Goal: Task Accomplishment & Management: Use online tool/utility

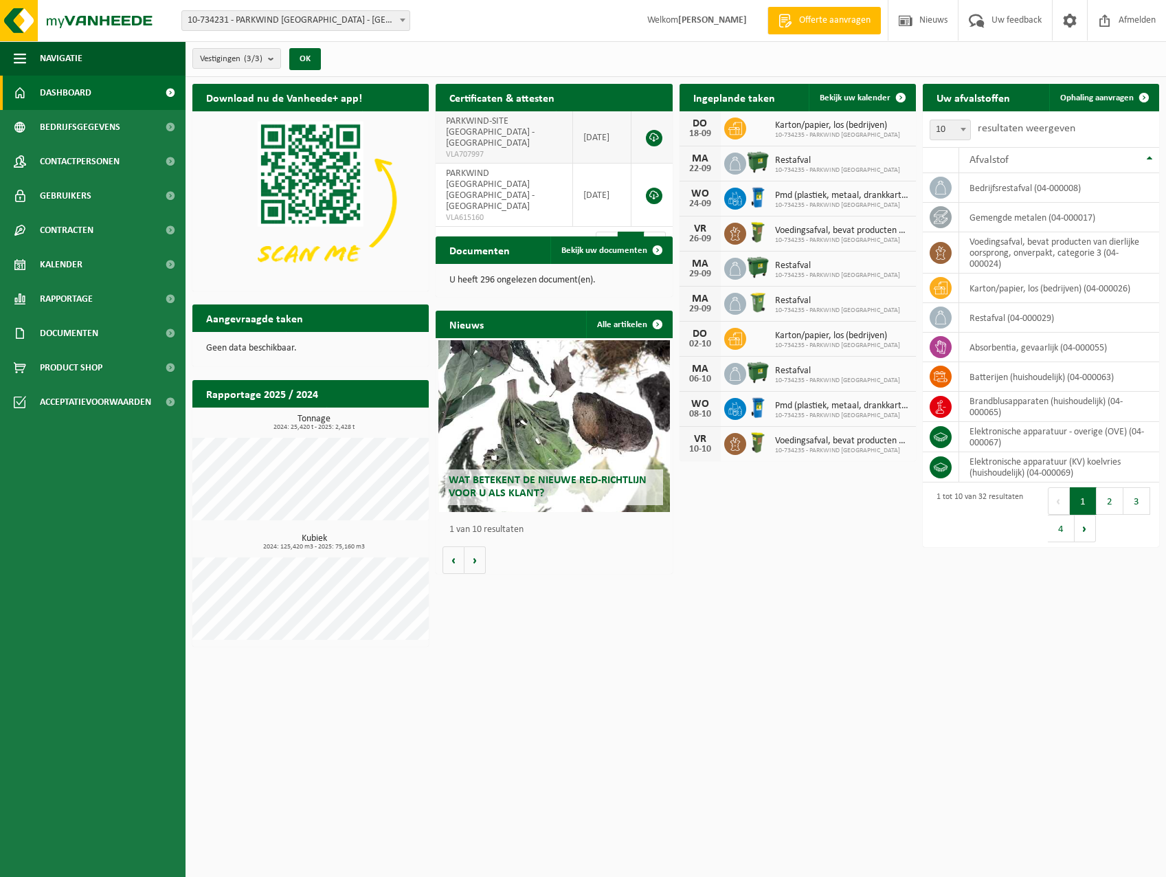
click at [500, 124] on span "PARKWIND-SITE [GEOGRAPHIC_DATA] - [GEOGRAPHIC_DATA]" at bounding box center [490, 132] width 89 height 32
click at [528, 135] on td "PARKWIND-SITE ISHY - [GEOGRAPHIC_DATA] VLA707997" at bounding box center [504, 137] width 137 height 52
click at [1122, 96] on span "Ophaling aanvragen" at bounding box center [1098, 97] width 74 height 9
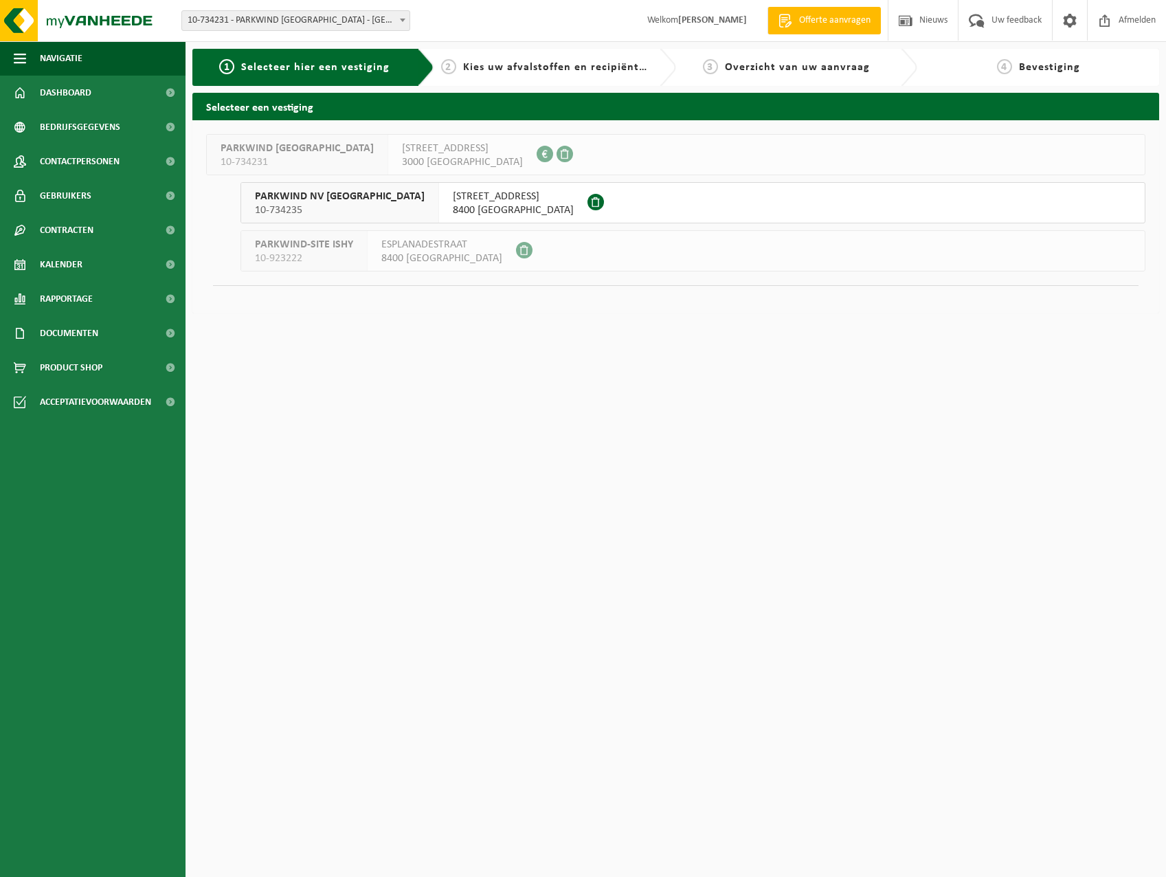
click at [427, 253] on span "8400 OOSTENDE" at bounding box center [441, 259] width 121 height 14
click at [303, 240] on span "PARKWIND-SITE ISHY" at bounding box center [304, 245] width 98 height 14
click at [311, 245] on span "PARKWIND-SITE ISHY" at bounding box center [304, 245] width 98 height 14
click at [439, 208] on div "ESPLANADESTRAAT 10B 8400 OOSTENDE" at bounding box center [513, 203] width 148 height 40
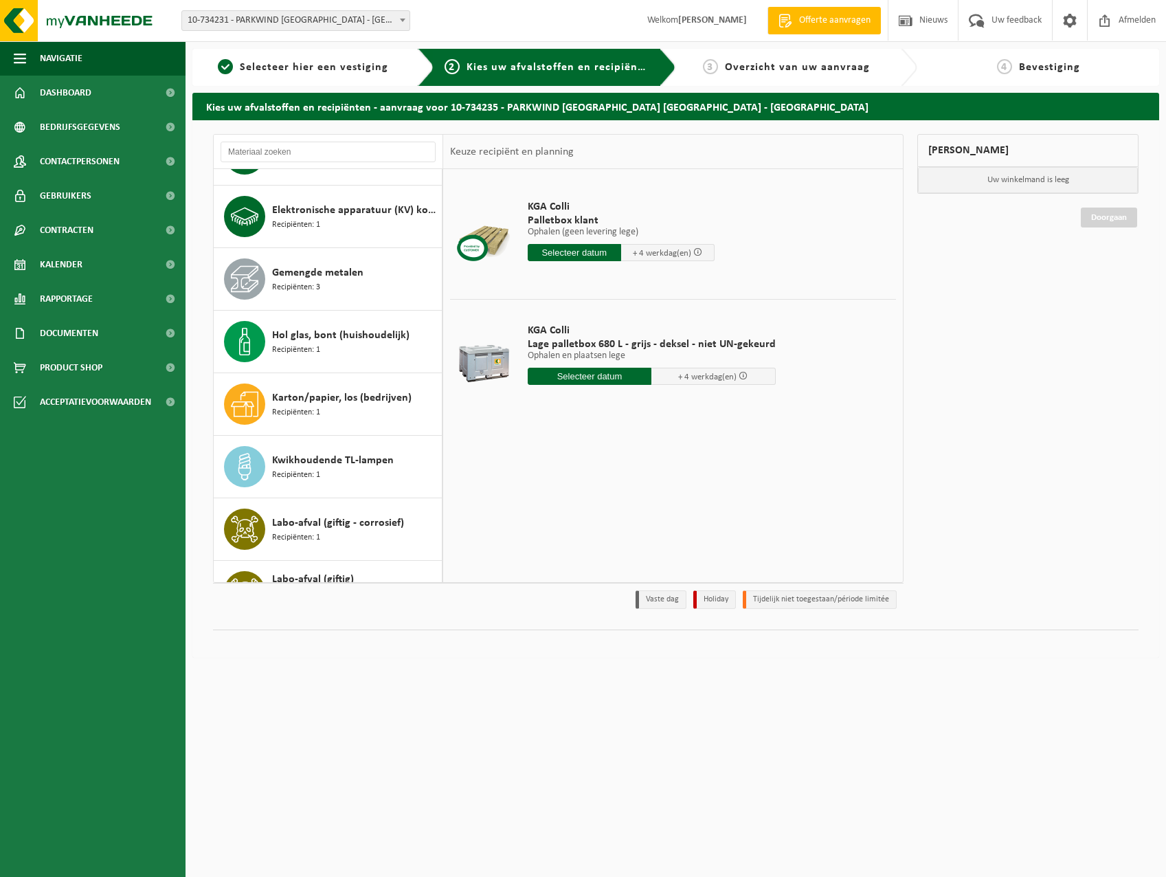
scroll to position [687, 0]
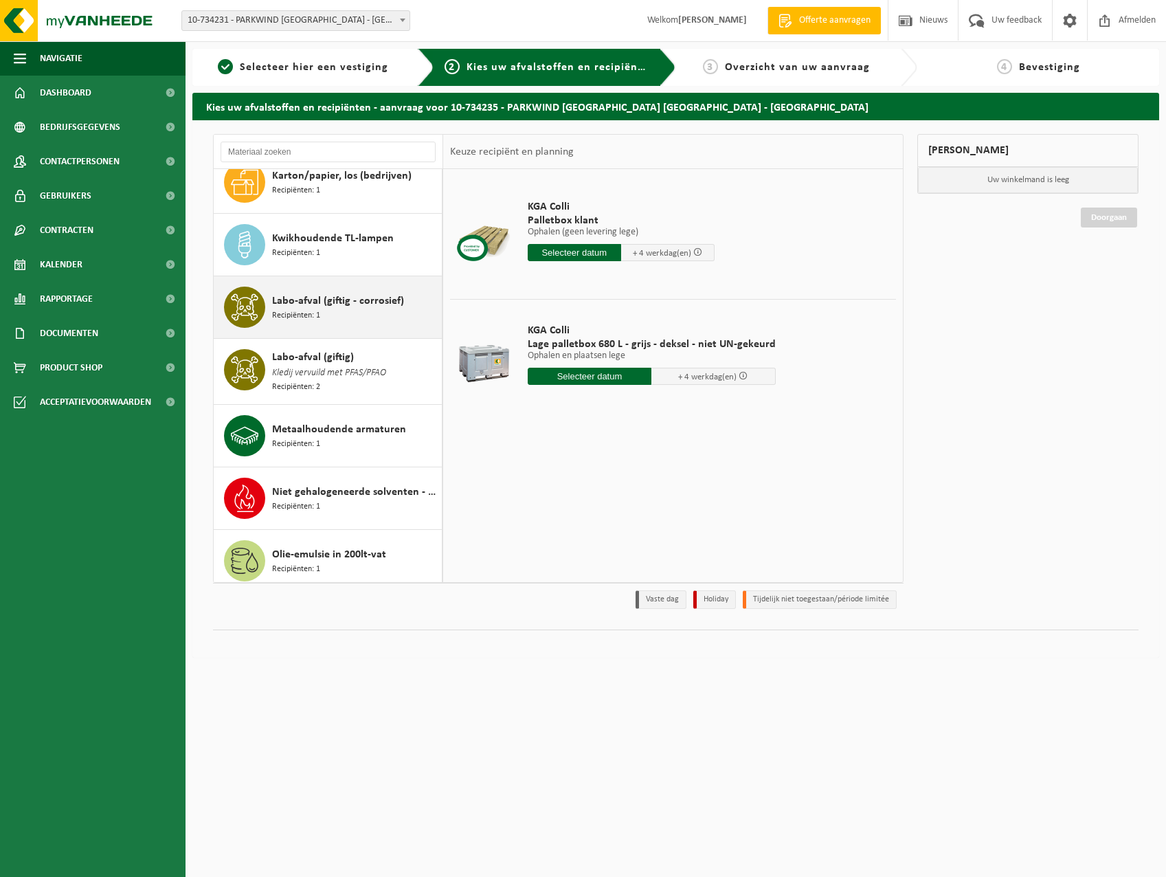
click at [346, 315] on div "Labo-afval (giftig - corrosief) Recipiënten: 1" at bounding box center [355, 307] width 166 height 41
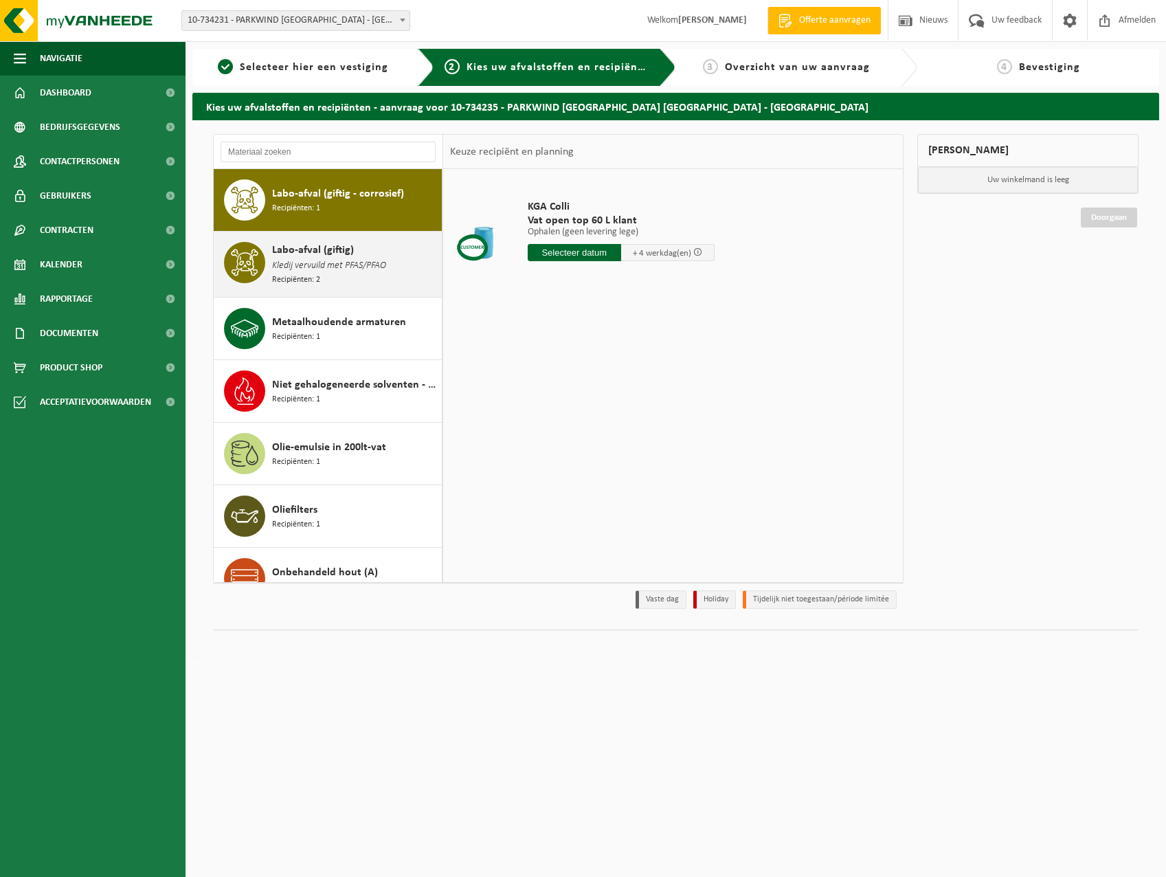
click at [362, 276] on div "Labo-afval (giftig) Kledij vervuild met PFAS/PFAO Recipiënten: 2" at bounding box center [355, 264] width 166 height 45
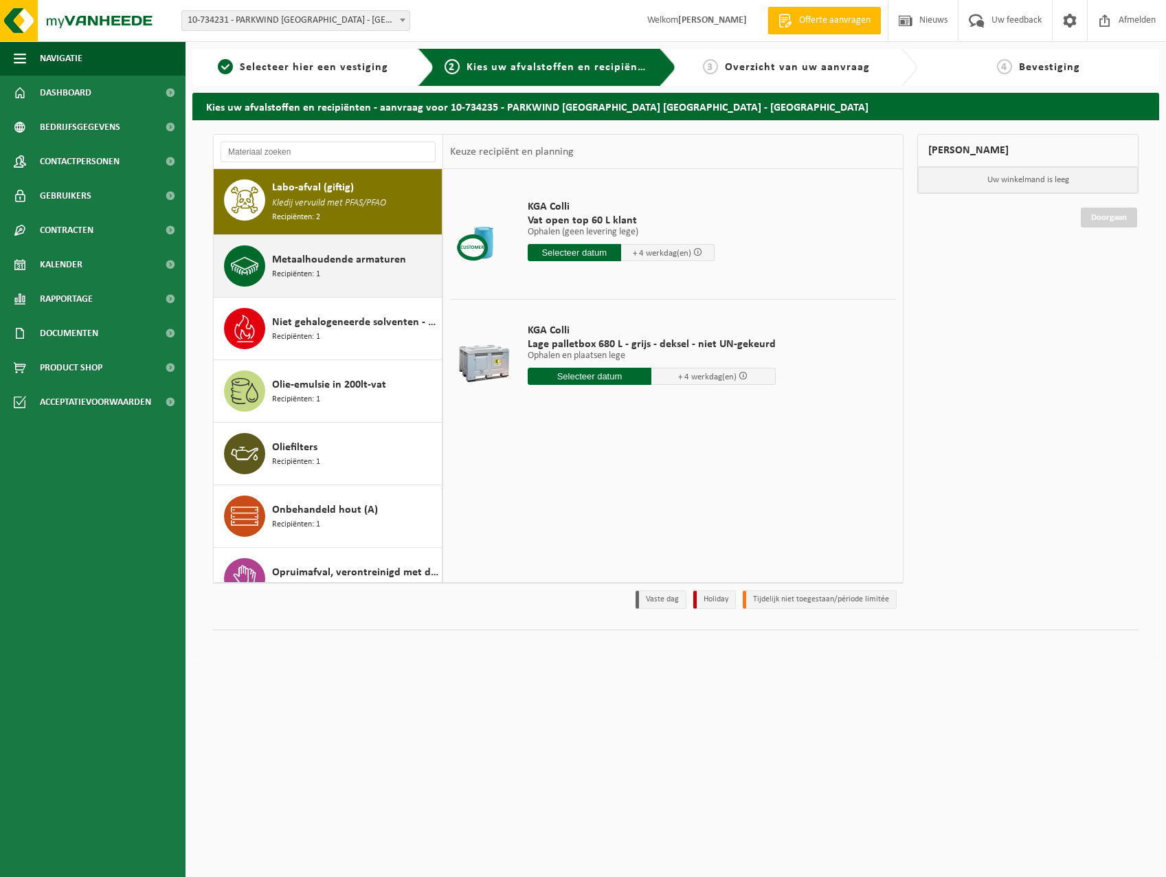
click at [348, 271] on div "Metaalhoudende armaturen Recipiënten: 1" at bounding box center [355, 265] width 166 height 41
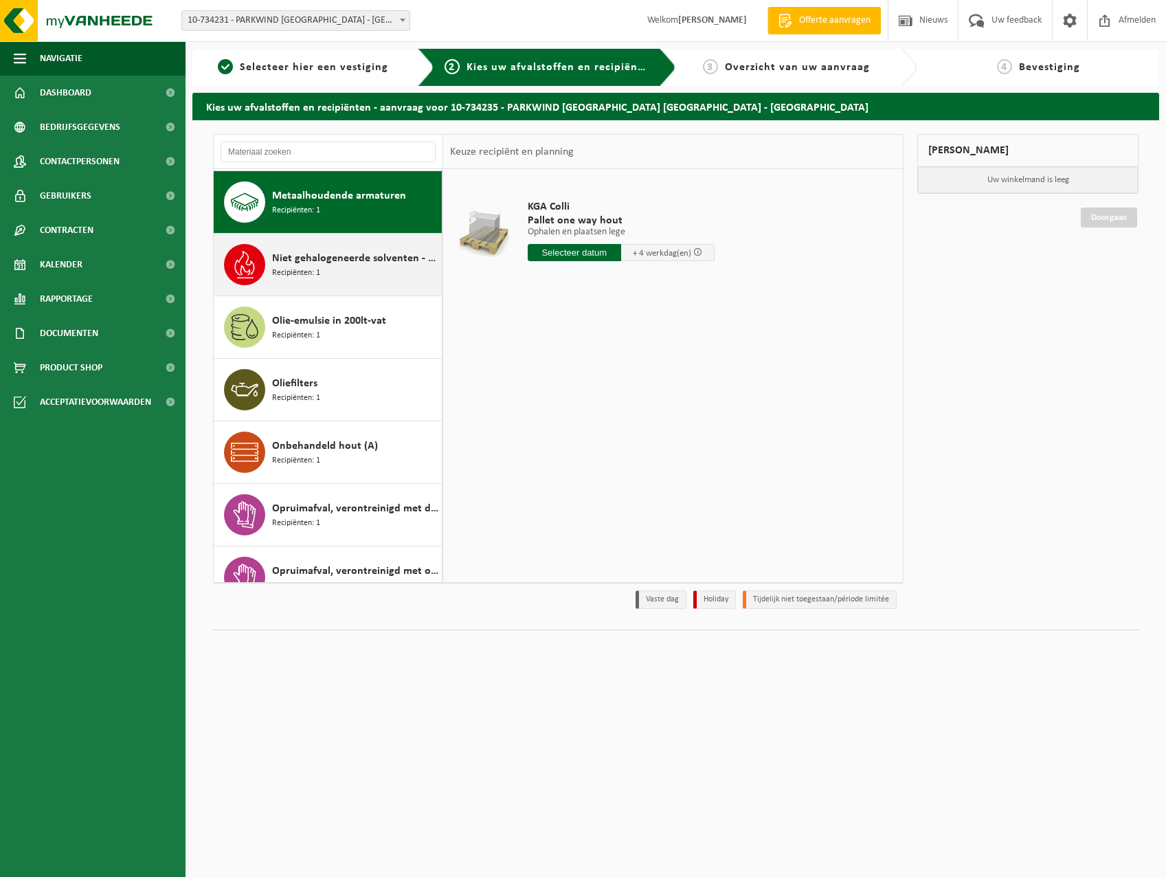
click at [348, 276] on div "Niet gehalogeneerde solventen - hoogcalorisch in kleinverpakking Recipiënten: 1" at bounding box center [355, 264] width 166 height 41
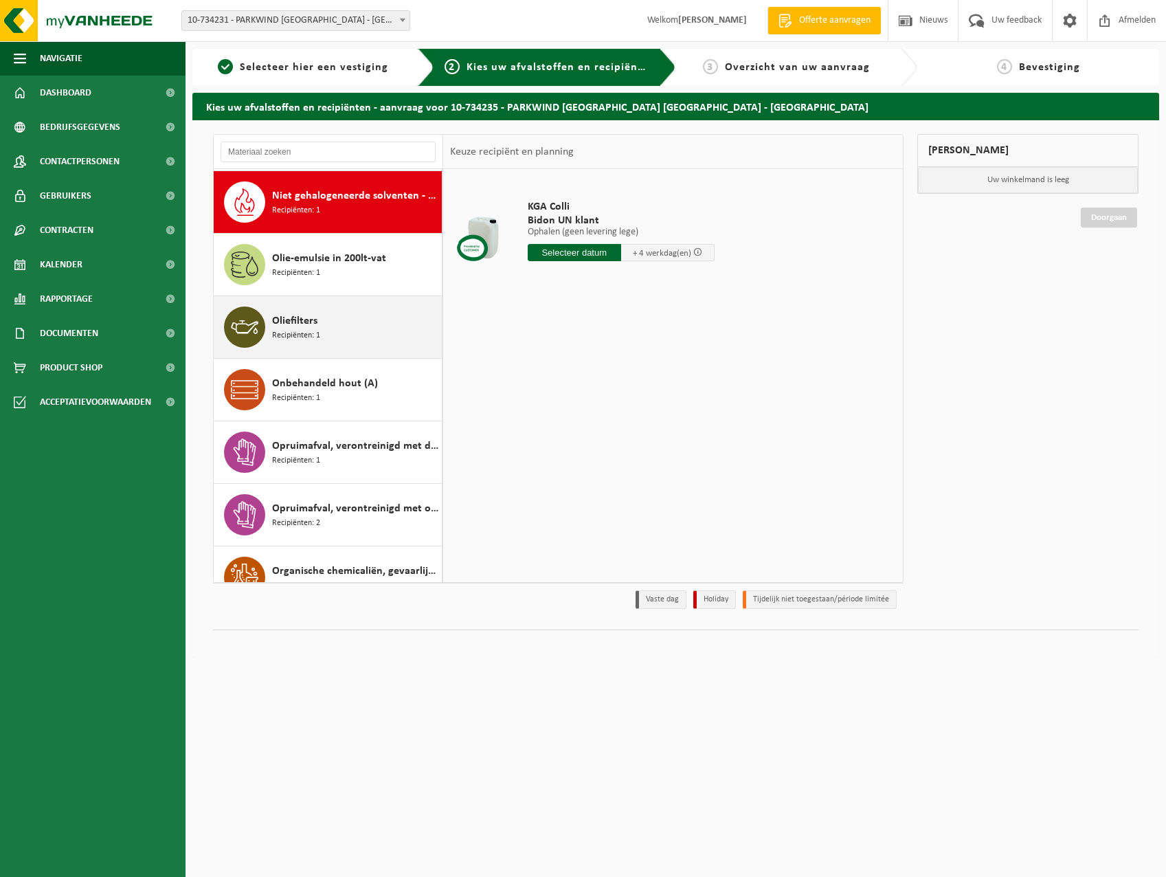
click at [345, 329] on div "Oliefilters Recipiënten: 1" at bounding box center [355, 327] width 166 height 41
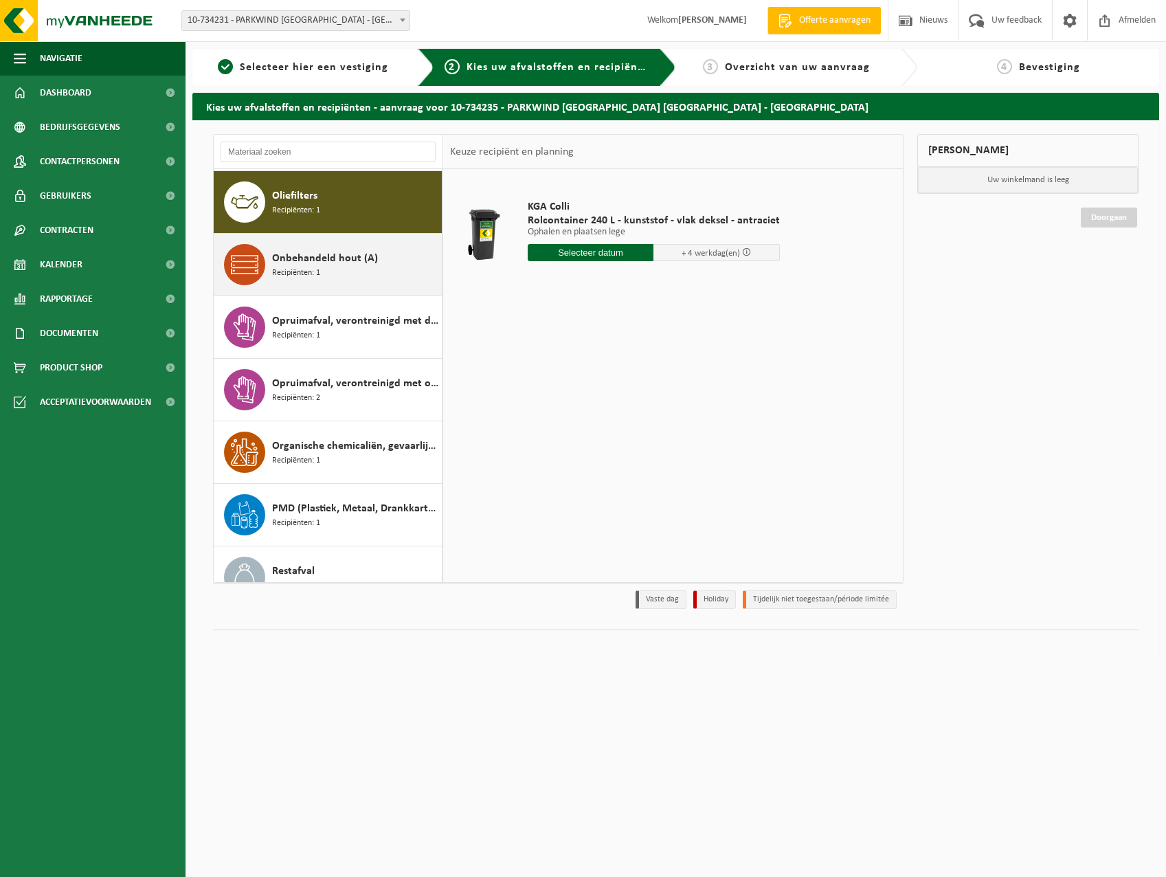
click at [340, 274] on div "Onbehandeld hout (A) Recipiënten: 1" at bounding box center [355, 264] width 166 height 41
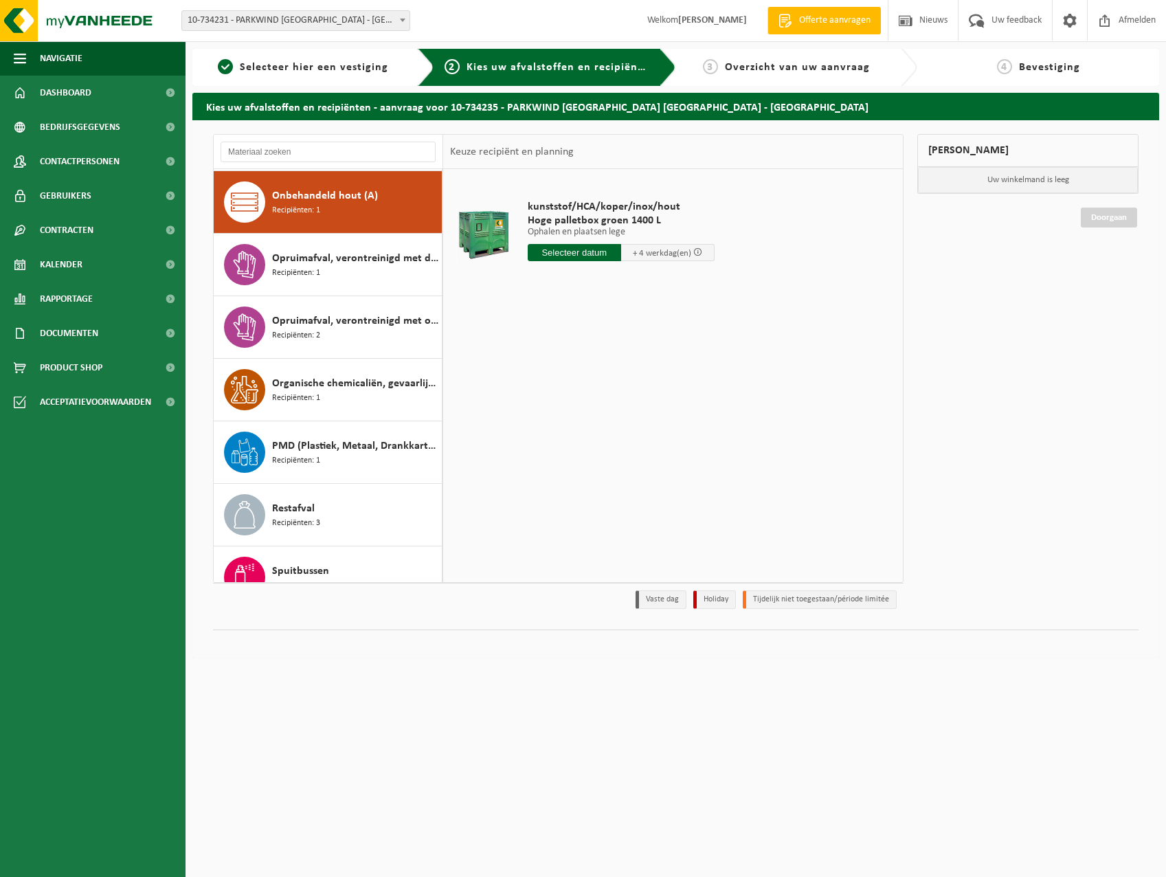
click at [340, 274] on div "Opruimafval, verontreinigd met diverse gevaarlijke afvalstoffen Recipiënten: 1" at bounding box center [355, 264] width 166 height 41
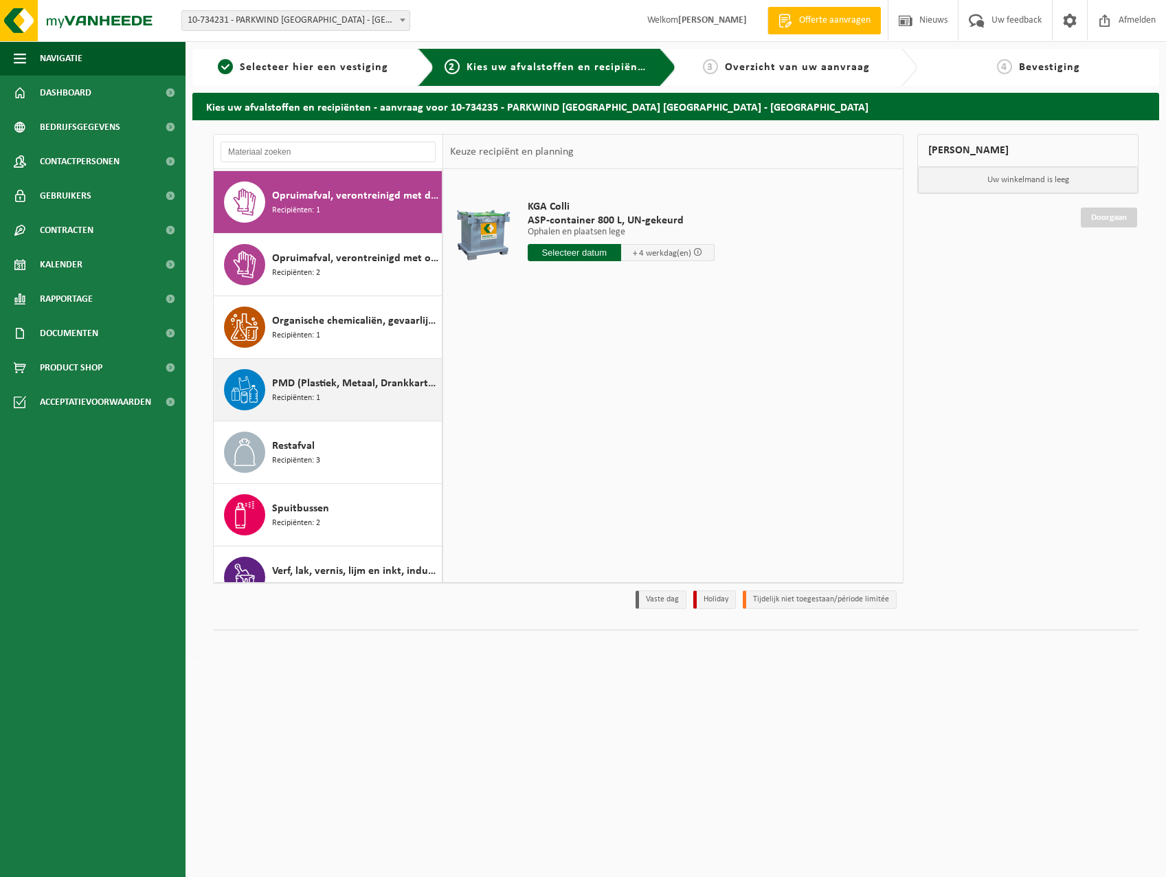
click at [344, 390] on div "PMD (Plastiek, Metaal, Drankkartons) (bedrijven) Recipiënten: 1" at bounding box center [355, 389] width 166 height 41
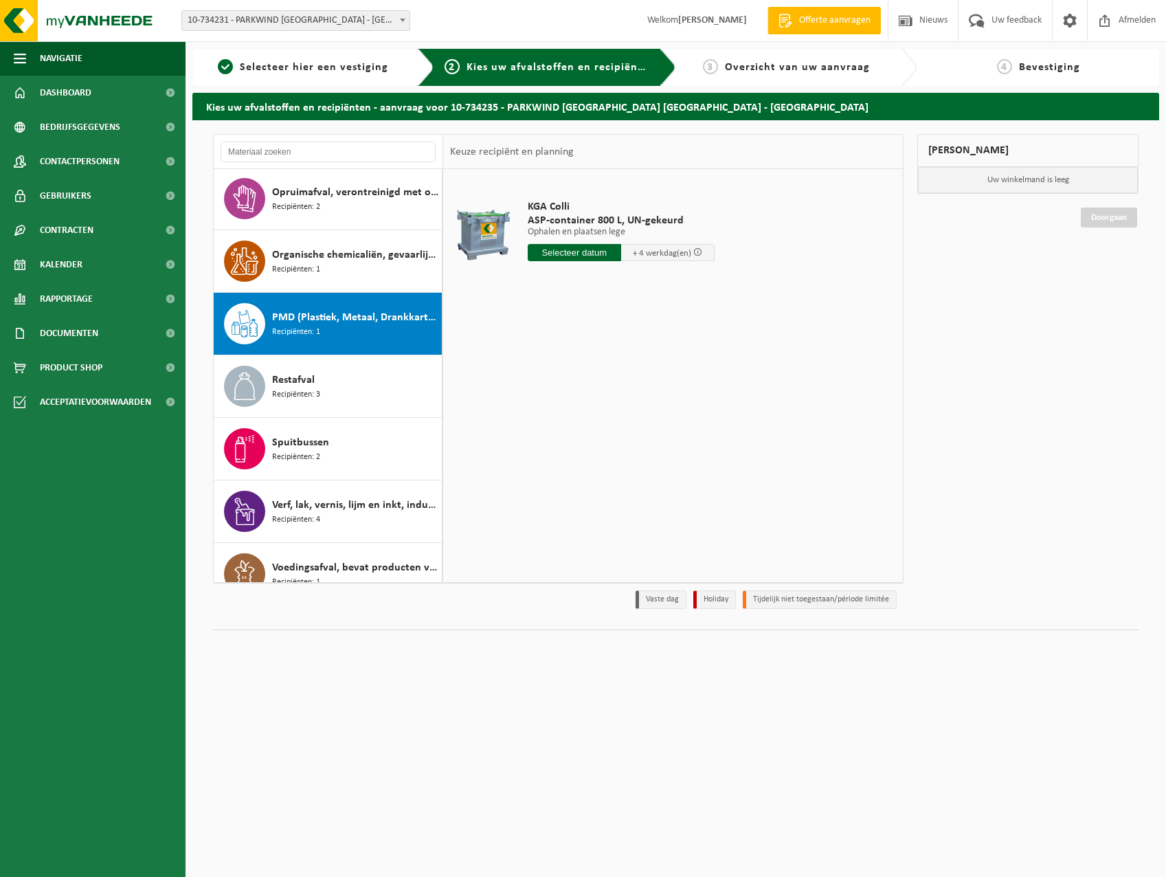
scroll to position [1527, 0]
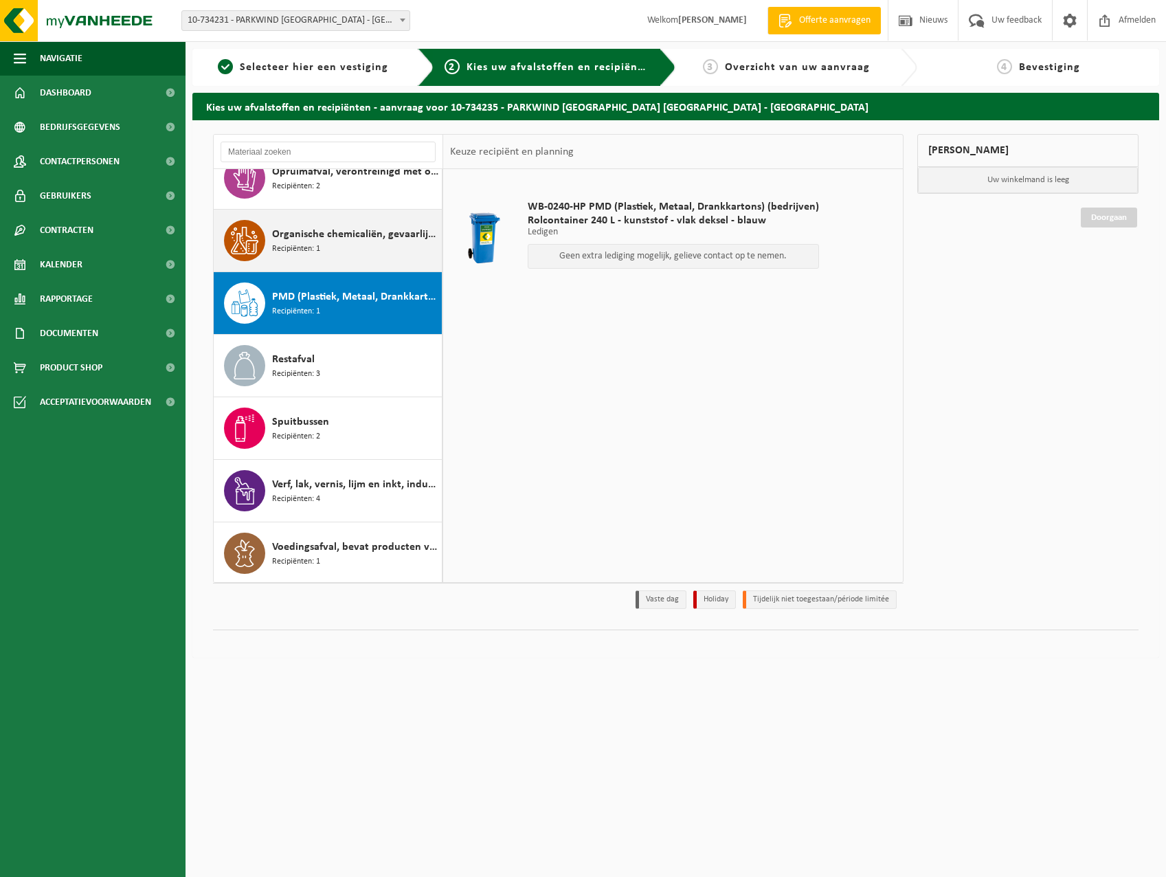
click at [340, 228] on span "Organische chemicaliën, gevaarlijk vloeibaar in kleinverpakking" at bounding box center [355, 234] width 166 height 16
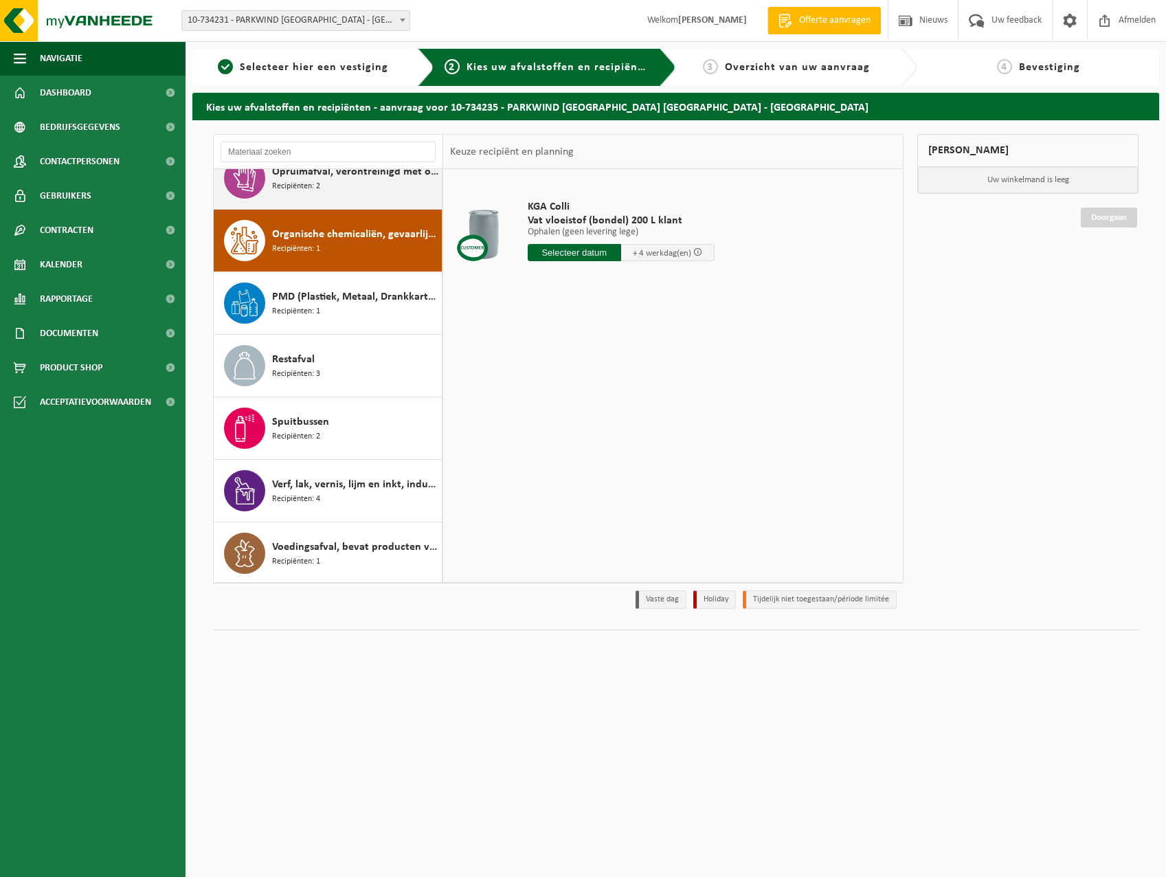
click at [332, 188] on div "Opruimafval, verontreinigd met olie Recipiënten: 2" at bounding box center [355, 177] width 166 height 41
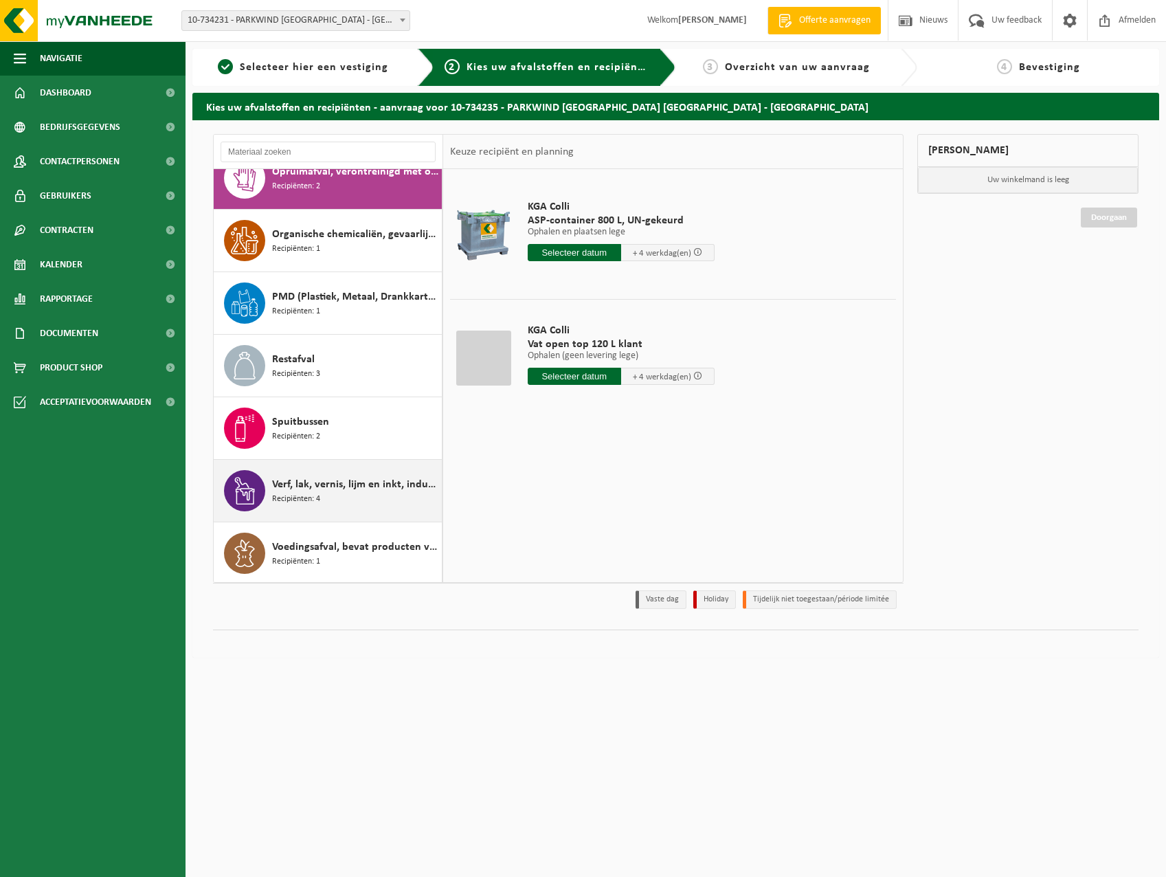
click at [338, 481] on span "Verf, lak, vernis, lijm en inkt, industrieel in kleinverpakking" at bounding box center [355, 484] width 166 height 16
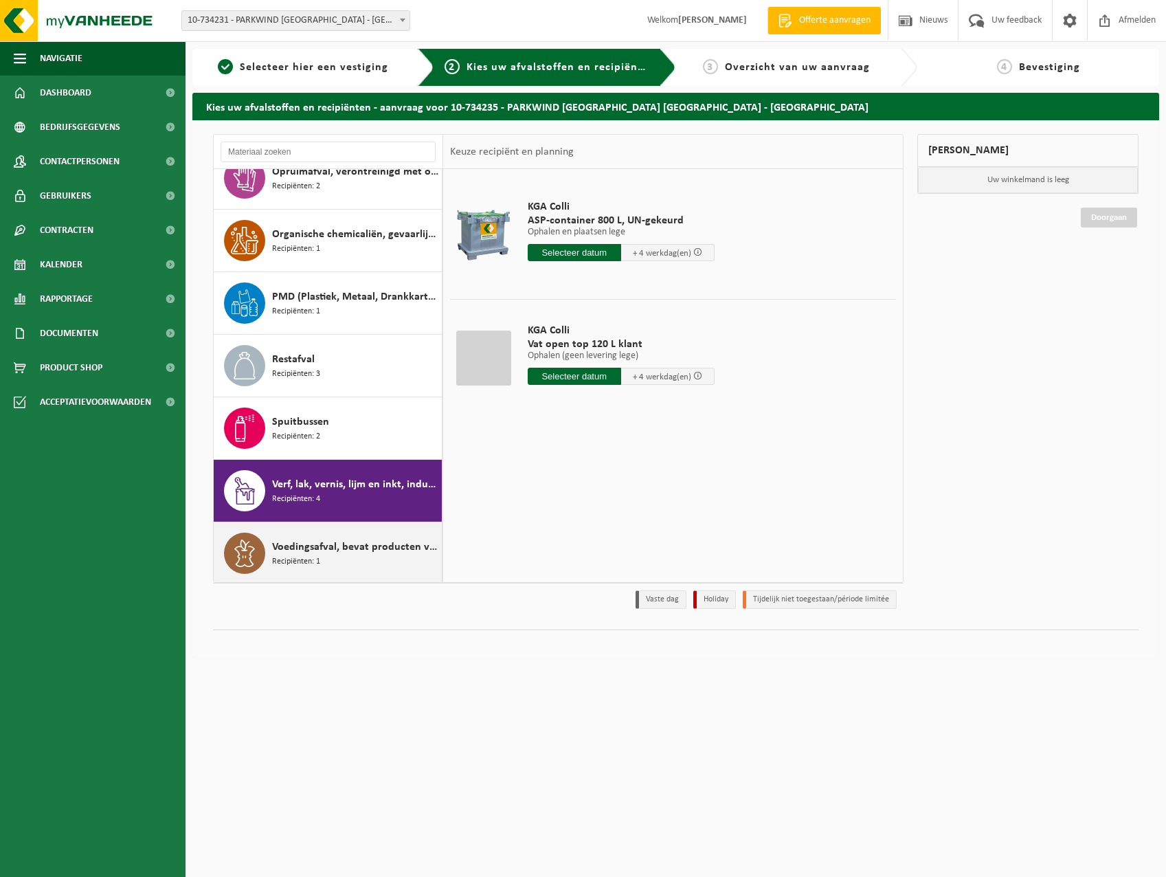
click at [362, 553] on span "Voedingsafval, bevat producten van dierlijke oorsprong, onverpakt, categorie 3" at bounding box center [355, 547] width 166 height 16
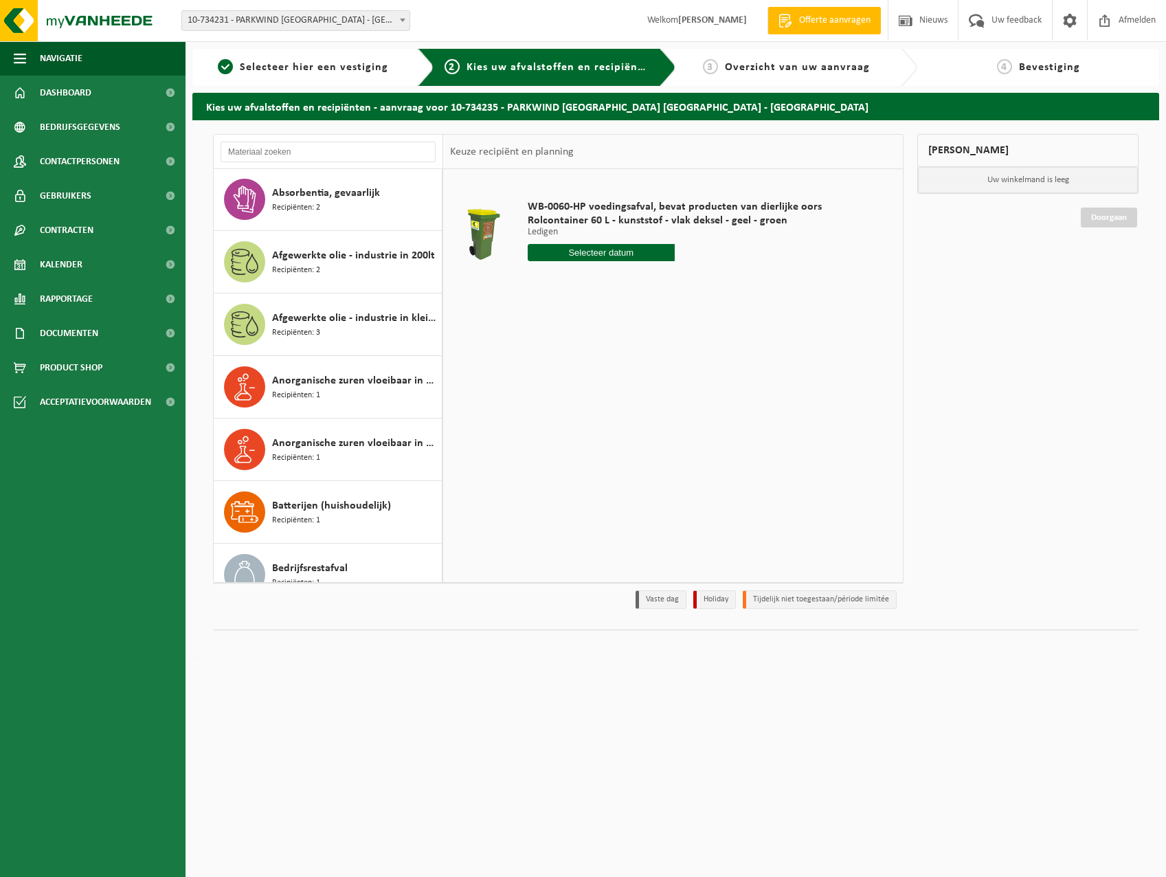
scroll to position [0, 0]
click at [333, 145] on input "text" at bounding box center [328, 152] width 215 height 21
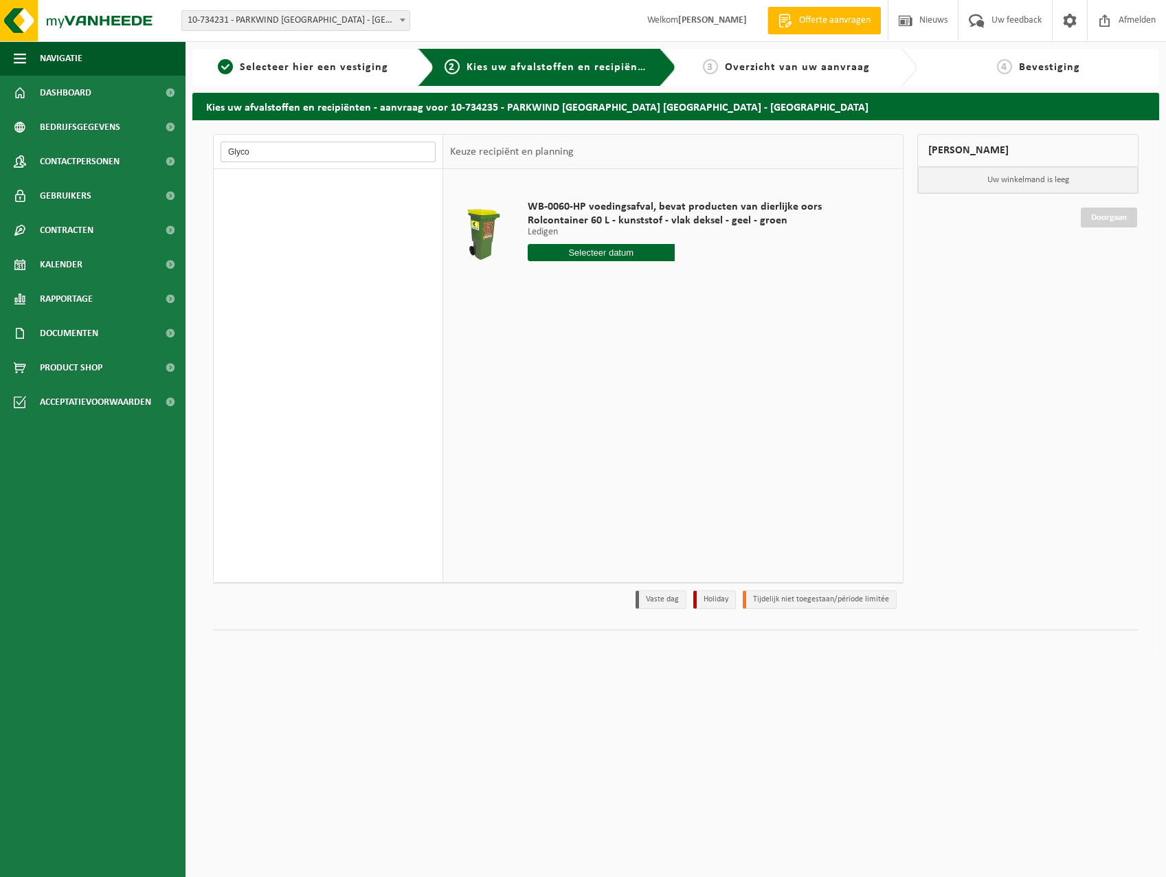
type input "Glycol"
